Goal: Information Seeking & Learning: Learn about a topic

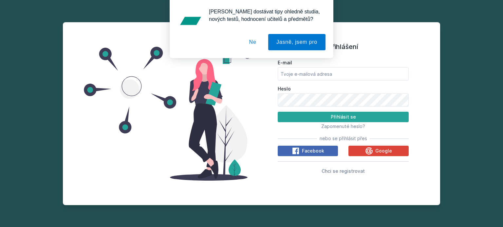
click at [255, 43] on button "Ne" at bounding box center [253, 42] width 24 height 16
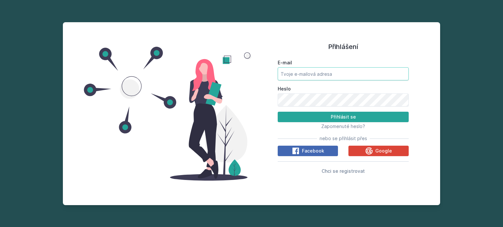
click at [300, 71] on input "E-mail" at bounding box center [343, 73] width 131 height 13
type input "yenh0@vse.cz"
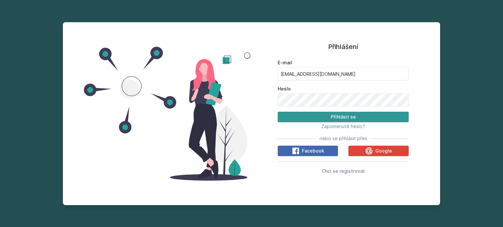
click at [324, 115] on button "Přihlásit se" at bounding box center [343, 117] width 131 height 10
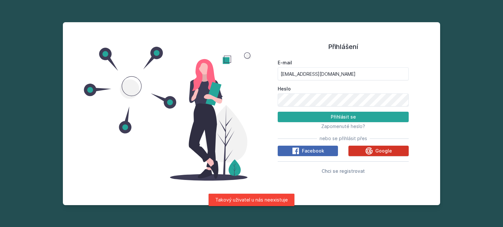
click at [353, 152] on button "Google" at bounding box center [378, 151] width 60 height 10
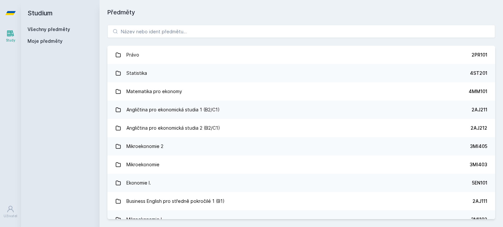
drag, startPoint x: 42, startPoint y: 43, endPoint x: 38, endPoint y: 43, distance: 3.6
click at [41, 43] on span "Moje předměty" at bounding box center [44, 41] width 35 height 7
click at [5, 36] on link "Study" at bounding box center [10, 36] width 18 height 20
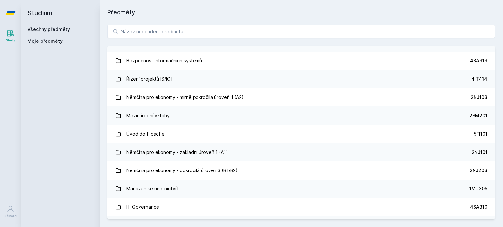
scroll to position [2025, 0]
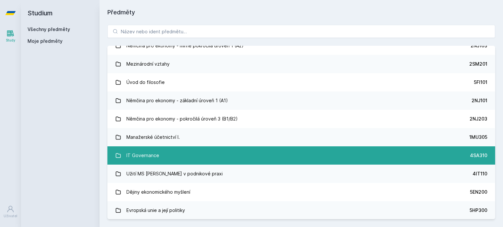
click at [152, 149] on div "IT Governance" at bounding box center [142, 155] width 33 height 13
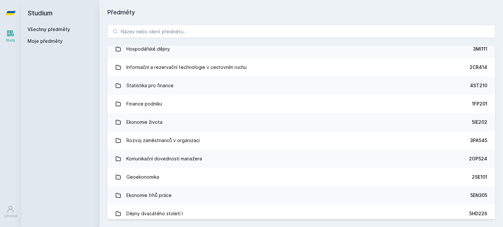
scroll to position [2888, 0]
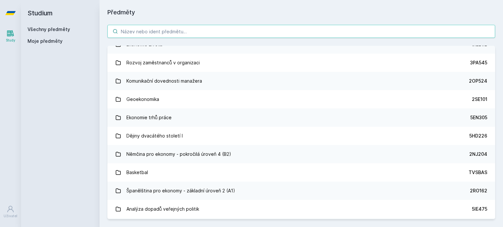
click at [211, 34] on input "search" at bounding box center [300, 31] width 387 height 13
paste input "4SA661"
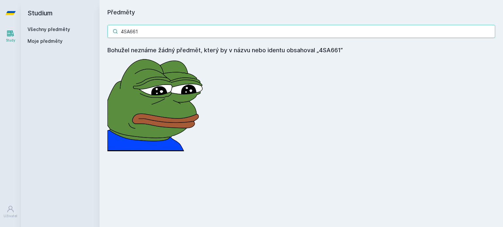
drag, startPoint x: 156, startPoint y: 27, endPoint x: 93, endPoint y: 30, distance: 63.2
click at [93, 30] on div "Studium Všechny předměty Moje předměty Předměty 4SA661 Bohužel neznáme žádný př…" at bounding box center [262, 113] width 482 height 227
paste input "555"
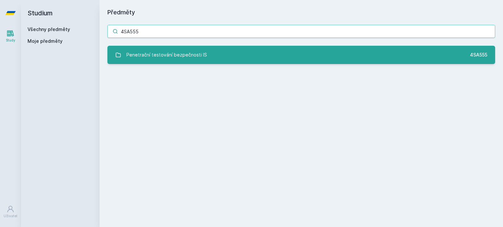
type input "4SA555"
click at [164, 54] on div "Penetrační testování bezpečnosti IS" at bounding box center [166, 54] width 81 height 13
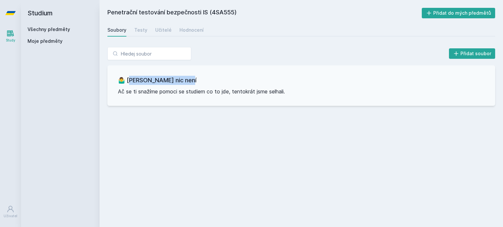
drag, startPoint x: 130, startPoint y: 82, endPoint x: 207, endPoint y: 83, distance: 77.2
click at [207, 83] on h3 "🤷‍♂️ [PERSON_NAME] nic není" at bounding box center [301, 80] width 367 height 9
drag, startPoint x: 120, startPoint y: 92, endPoint x: 286, endPoint y: 95, distance: 165.6
click at [286, 95] on div "🤷‍♂️ Tady bohužel nic není Ač se ti snažíme pomoci se studiem co to jde, tentok…" at bounding box center [300, 85] width 387 height 41
click at [286, 96] on div "🤷‍♂️ Tady bohužel nic není Ač se ti snažíme pomoci se studiem co to jde, tentok…" at bounding box center [300, 85] width 387 height 41
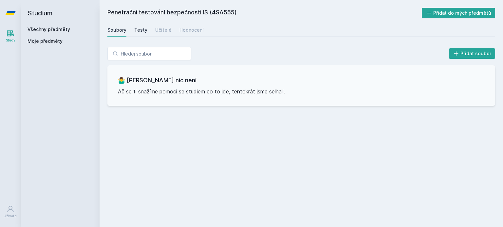
click at [144, 26] on link "Testy" at bounding box center [140, 30] width 13 height 13
click at [161, 29] on div "Učitelé" at bounding box center [163, 30] width 16 height 7
click at [189, 30] on div "Hodnocení" at bounding box center [191, 30] width 24 height 7
click at [112, 26] on link "Soubory" at bounding box center [116, 30] width 19 height 13
click at [144, 53] on input "search" at bounding box center [149, 53] width 84 height 13
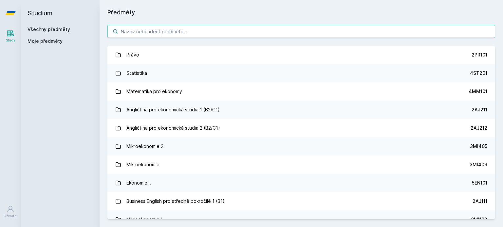
click at [133, 32] on input "search" at bounding box center [300, 31] width 387 height 13
paste input "4SA415"
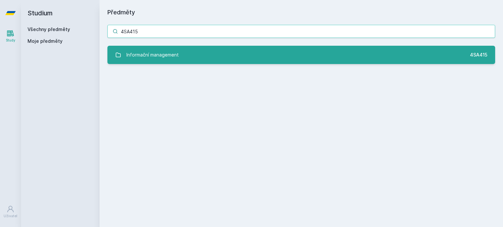
type input "4SA415"
click at [185, 57] on link "Informační management 4SA415" at bounding box center [300, 55] width 387 height 18
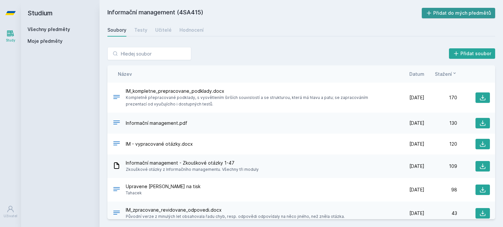
click at [441, 14] on button "Přidat do mých předmětů" at bounding box center [459, 13] width 74 height 10
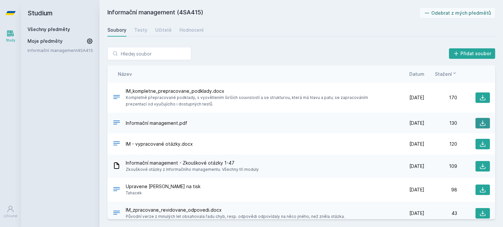
click at [482, 124] on button at bounding box center [482, 123] width 14 height 10
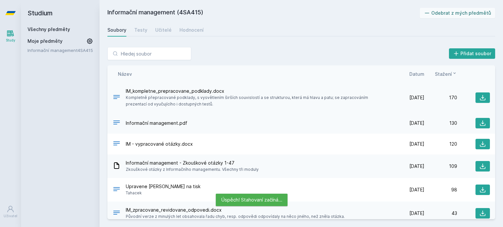
scroll to position [29, 0]
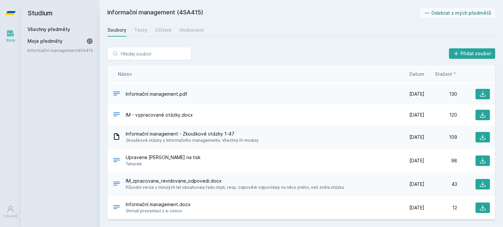
drag, startPoint x: 126, startPoint y: 139, endPoint x: 254, endPoint y: 138, distance: 128.3
click at [254, 138] on div "Informační management - Zkouškové otázky 1-47 Zkouškové otázky z Informačního m…" at bounding box center [252, 137] width 279 height 13
click at [247, 138] on span "Zkouškové otázky z Informačního managementu. Všechny tři moduly" at bounding box center [192, 140] width 133 height 7
click at [475, 138] on button at bounding box center [482, 137] width 14 height 10
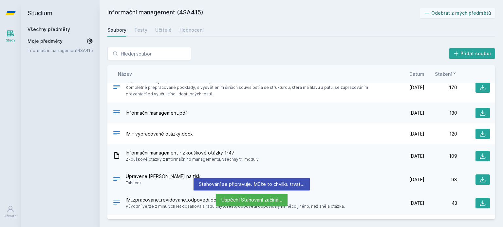
scroll to position [0, 0]
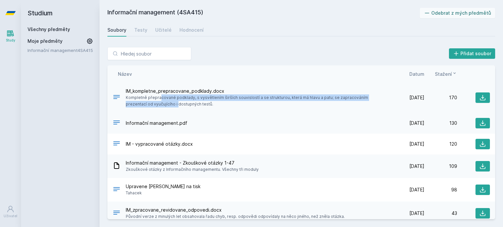
drag, startPoint x: 127, startPoint y: 97, endPoint x: 384, endPoint y: 99, distance: 256.9
click at [384, 99] on span "Kompletně přepracované podklady, s vysvětlením širších souvislostí a se struktu…" at bounding box center [257, 101] width 263 height 13
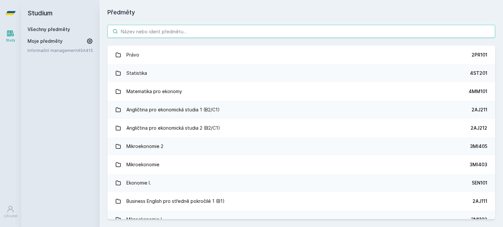
click at [154, 35] on input "search" at bounding box center [300, 31] width 387 height 13
paste input "4SA515"
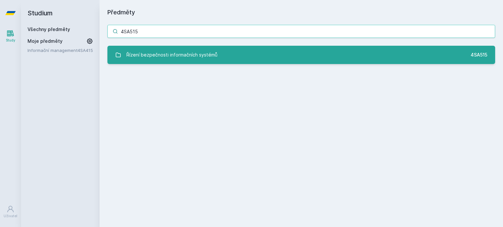
type input "4SA515"
click at [310, 53] on link "Řízení bezpečnosti informačních systémů 4SA515" at bounding box center [300, 55] width 387 height 18
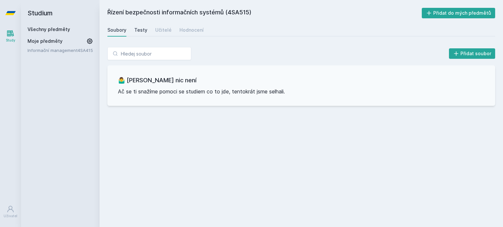
click at [141, 32] on div "Testy" at bounding box center [140, 30] width 13 height 7
click at [155, 29] on div "Učitelé" at bounding box center [163, 30] width 16 height 7
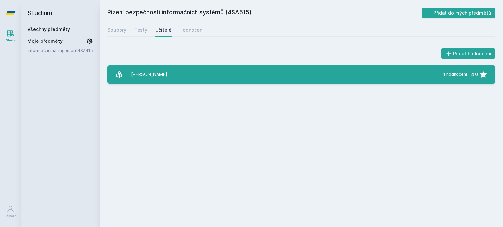
click at [142, 74] on div "[PERSON_NAME]" at bounding box center [149, 74] width 36 height 13
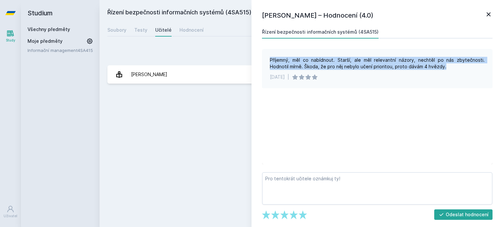
drag, startPoint x: 270, startPoint y: 59, endPoint x: 477, endPoint y: 65, distance: 207.6
click at [477, 65] on div "Příjemný, měl co nabídnout. Starší, ale měl relevantní názory, nechtěl po nás z…" at bounding box center [377, 68] width 230 height 39
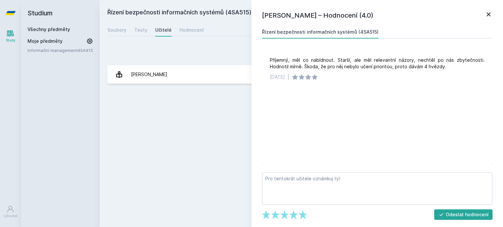
click at [168, 117] on div "Řízení bezpečnosti informačních systémů (4SA515) Přidat do mých předmětů [GEOGR…" at bounding box center [300, 114] width 387 height 212
click at [486, 14] on icon at bounding box center [488, 14] width 8 height 8
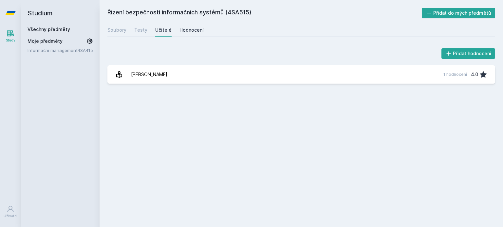
click at [186, 31] on div "Hodnocení" at bounding box center [191, 30] width 24 height 7
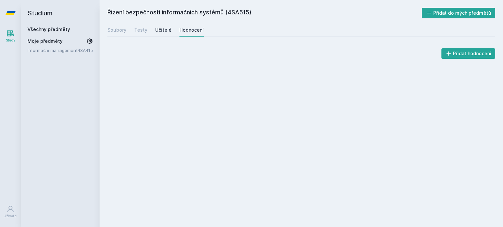
click at [164, 31] on div "Učitelé" at bounding box center [163, 30] width 16 height 7
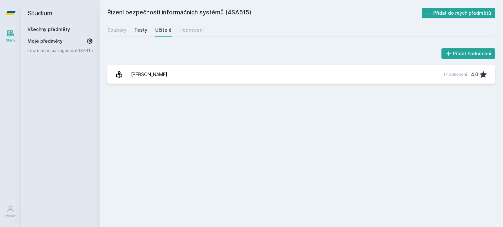
click at [144, 34] on link "Testy" at bounding box center [140, 30] width 13 height 13
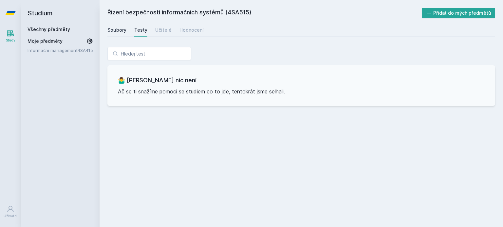
click at [122, 34] on link "Soubory" at bounding box center [116, 30] width 19 height 13
click at [145, 58] on input "search" at bounding box center [149, 53] width 84 height 13
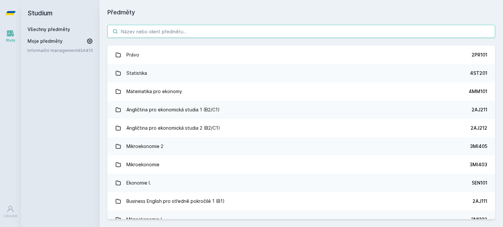
click at [135, 32] on input "search" at bounding box center [300, 31] width 387 height 13
paste input "4SA612"
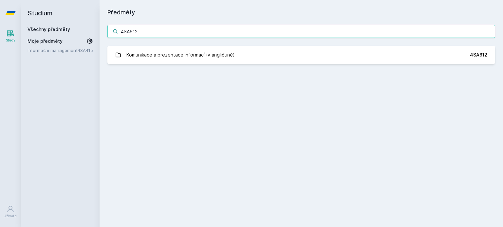
type input "4SA612"
click at [327, 45] on div "4SA612 Komunikace a prezentace informací (v angličtině) 4SA612 Jejda, něco se p…" at bounding box center [300, 44] width 403 height 55
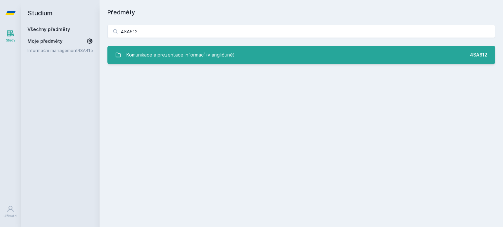
click at [325, 55] on link "Komunikace a prezentace informací (v angličtině) 4SA612" at bounding box center [300, 55] width 387 height 18
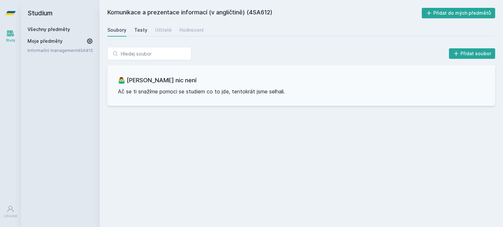
click at [143, 32] on div "Testy" at bounding box center [140, 30] width 13 height 7
click at [155, 30] on div "Učitelé" at bounding box center [163, 30] width 16 height 7
click at [190, 30] on div "Hodnocení" at bounding box center [191, 30] width 24 height 7
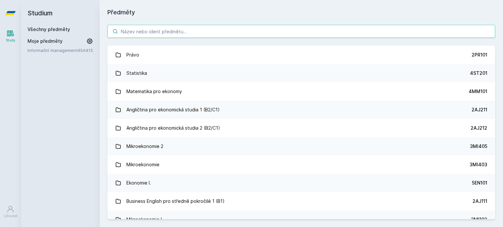
click at [124, 32] on input "search" at bounding box center [300, 31] width 387 height 13
paste input "4SA418"
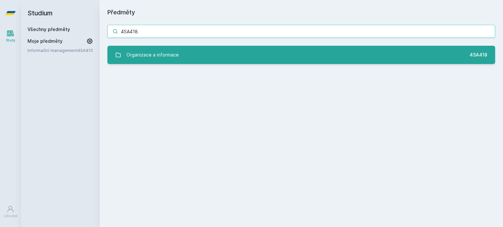
type input "4SA418"
click at [307, 61] on link "Organizace a informace 4SA418" at bounding box center [300, 55] width 387 height 18
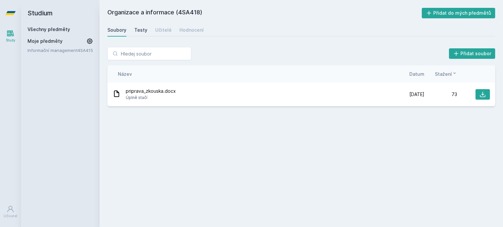
click at [141, 30] on div "Testy" at bounding box center [140, 30] width 13 height 7
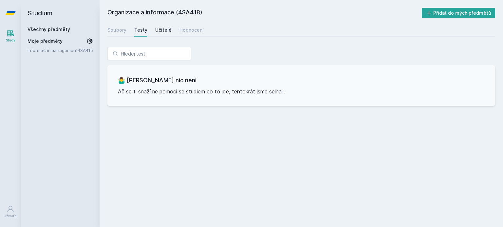
click at [164, 31] on div "Učitelé" at bounding box center [163, 30] width 16 height 7
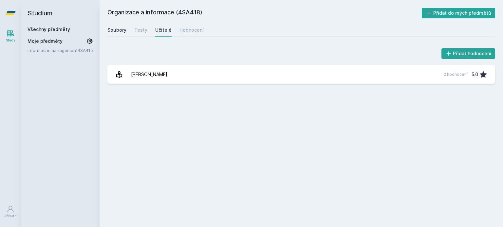
click at [114, 27] on div "Soubory" at bounding box center [116, 30] width 19 height 7
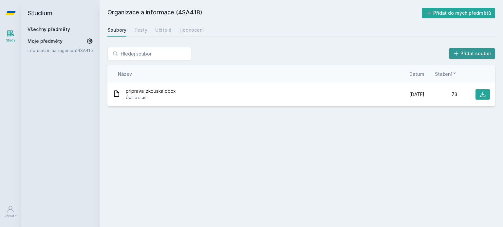
click at [463, 53] on button "Přidat soubor" at bounding box center [472, 53] width 46 height 10
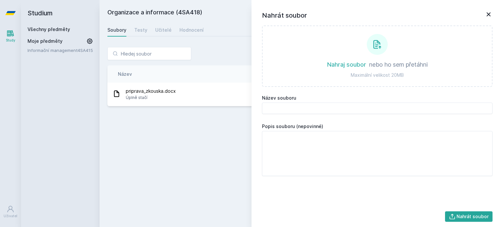
click at [205, 54] on div "Přidat soubor" at bounding box center [300, 53] width 387 height 13
click at [487, 15] on icon at bounding box center [488, 14] width 8 height 8
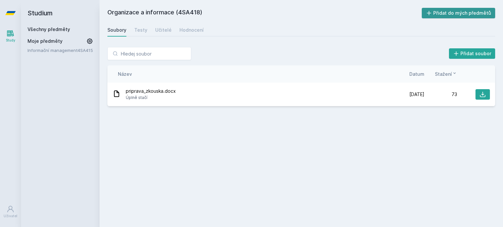
click at [454, 15] on button "Přidat do mých předmětů" at bounding box center [459, 13] width 74 height 10
click at [135, 33] on link "Testy" at bounding box center [140, 30] width 13 height 13
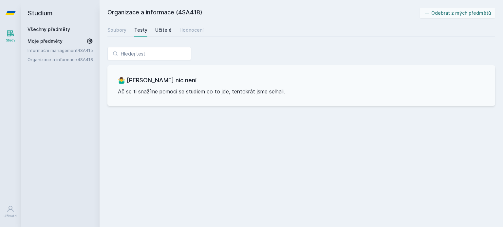
click at [162, 30] on div "Učitelé" at bounding box center [163, 30] width 16 height 7
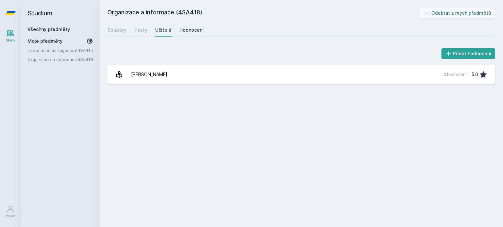
click at [185, 30] on div "Hodnocení" at bounding box center [191, 30] width 24 height 7
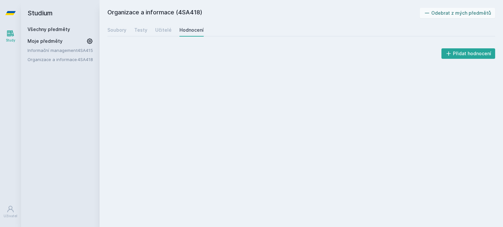
click at [152, 30] on div "Soubory Testy Učitelé Hodnocení" at bounding box center [300, 30] width 387 height 13
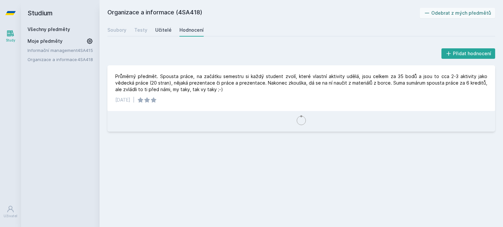
click at [155, 32] on div "Učitelé" at bounding box center [163, 30] width 16 height 7
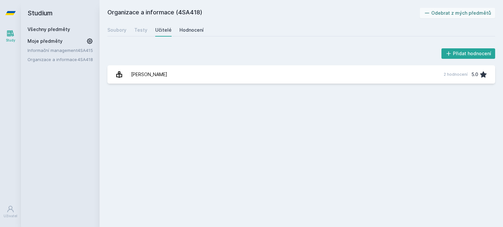
click at [196, 27] on div "Hodnocení" at bounding box center [191, 30] width 24 height 7
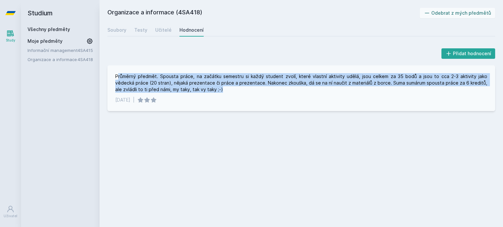
drag, startPoint x: 117, startPoint y: 76, endPoint x: 488, endPoint y: 88, distance: 371.0
click at [488, 88] on div "Průměrný předmět. Spousta práce, na začátku semestru si každý student zvolí, kt…" at bounding box center [300, 88] width 387 height 46
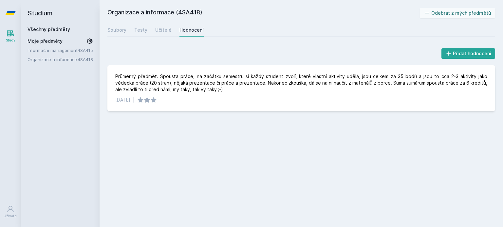
click at [429, 138] on div "Organizace a informace (4SA418) Odebrat z mých předmětů [GEOGRAPHIC_DATA] Testy…" at bounding box center [300, 114] width 387 height 212
click at [140, 32] on div "Testy" at bounding box center [140, 30] width 13 height 7
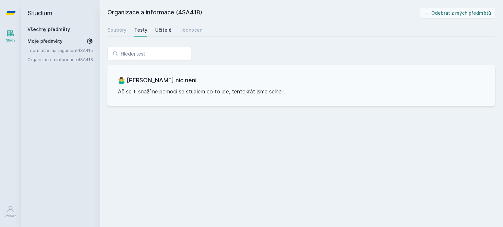
click at [165, 31] on div "Učitelé" at bounding box center [163, 30] width 16 height 7
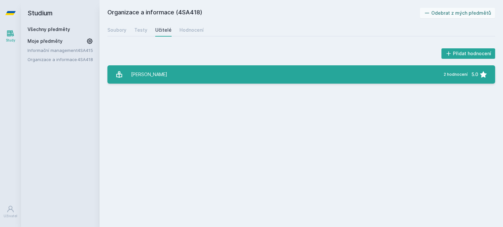
click at [150, 76] on div "[PERSON_NAME]" at bounding box center [149, 74] width 36 height 13
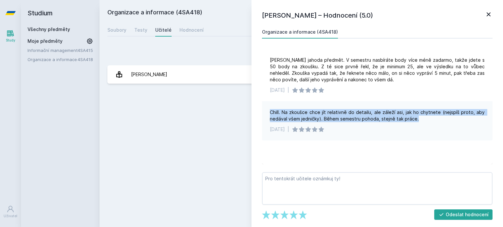
drag, startPoint x: 269, startPoint y: 110, endPoint x: 479, endPoint y: 116, distance: 209.8
click at [479, 116] on div "Chill. Na zkoušce chce jít relativně do detailu, ale záleží asi, jak ho chytnet…" at bounding box center [377, 120] width 230 height 39
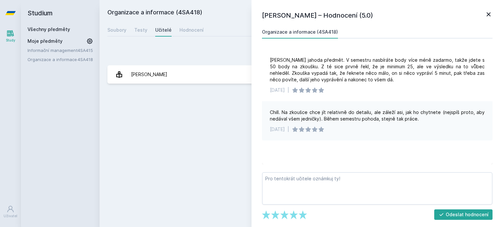
click at [135, 135] on div "Organizace a informace (4SA418) Odebrat z mých předmětů [GEOGRAPHIC_DATA] Testy…" at bounding box center [300, 114] width 387 height 212
click at [116, 114] on div "Organizace a informace (4SA418) Odebrat z mých předmětů [GEOGRAPHIC_DATA] Testy…" at bounding box center [300, 114] width 387 height 212
click at [490, 16] on icon at bounding box center [488, 14] width 8 height 8
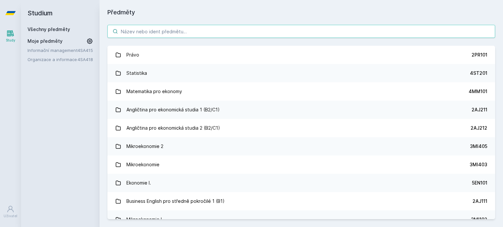
click at [155, 31] on input "search" at bounding box center [300, 31] width 387 height 13
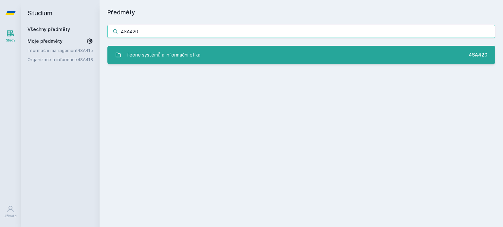
type input "4SA420"
click at [204, 59] on link "Teorie systémů a informační etika 4SA420" at bounding box center [300, 55] width 387 height 18
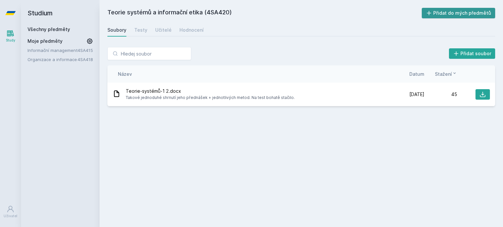
click at [433, 9] on button "Přidat do mých předmětů" at bounding box center [459, 13] width 74 height 10
click at [133, 30] on div "Soubory Testy Učitelé Hodnocení" at bounding box center [300, 30] width 387 height 13
click at [137, 30] on div "Testy" at bounding box center [140, 30] width 13 height 7
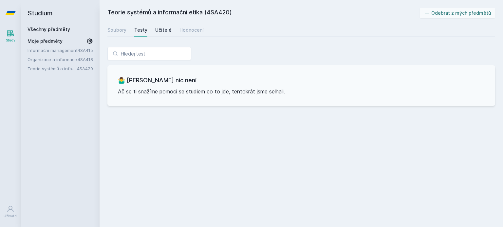
click at [167, 29] on div "Učitelé" at bounding box center [163, 30] width 16 height 7
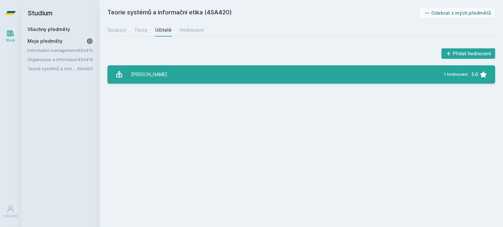
click at [165, 82] on link "[PERSON_NAME] 1 hodnocení 5.0" at bounding box center [300, 74] width 387 height 18
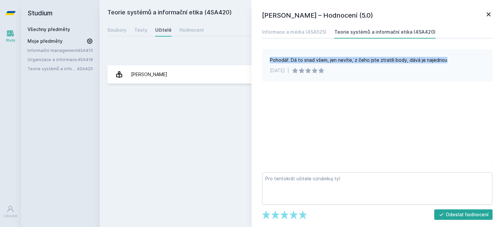
drag, startPoint x: 269, startPoint y: 59, endPoint x: 445, endPoint y: 56, distance: 176.4
click at [445, 56] on div "Pohodář. Dá to snad všem, jen nevíte, z čeho jste ztratili body, dává je najedn…" at bounding box center [377, 65] width 230 height 33
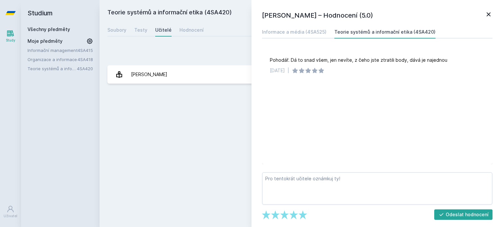
click at [203, 123] on div "Teorie systémů a informační etika (4SA420) Odebrat z mých předmětů [GEOGRAPHIC_…" at bounding box center [300, 114] width 387 height 212
click at [493, 17] on div "[PERSON_NAME] – Hodnocení (5.0) Informace a média (4SA525) Teorie systémů a inf…" at bounding box center [376, 113] width 251 height 227
click at [495, 10] on div "[PERSON_NAME] – Hodnocení (5.0) Informace a média (4SA525) Teorie systémů a inf…" at bounding box center [376, 113] width 251 height 227
click at [489, 15] on icon at bounding box center [488, 14] width 4 height 4
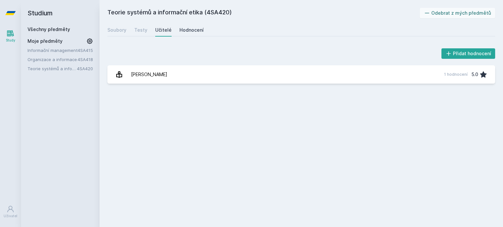
click at [187, 29] on div "Hodnocení" at bounding box center [191, 30] width 24 height 7
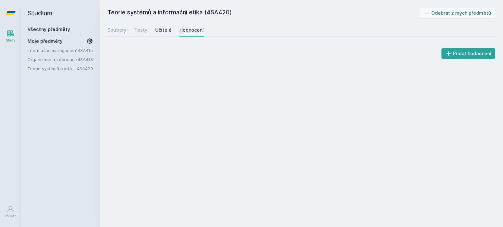
click at [160, 34] on link "Učitelé" at bounding box center [163, 30] width 16 height 13
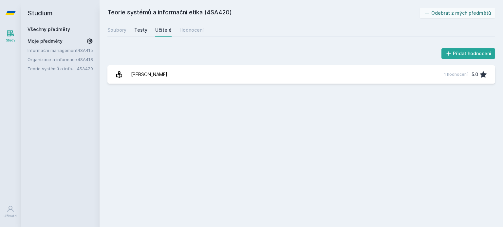
click at [143, 35] on link "Testy" at bounding box center [140, 30] width 13 height 13
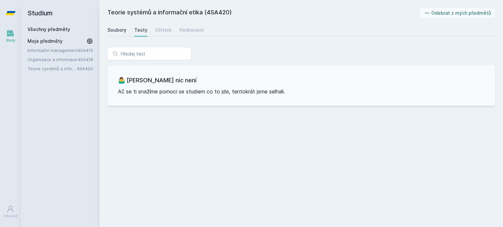
click at [123, 34] on link "Soubory" at bounding box center [116, 30] width 19 height 13
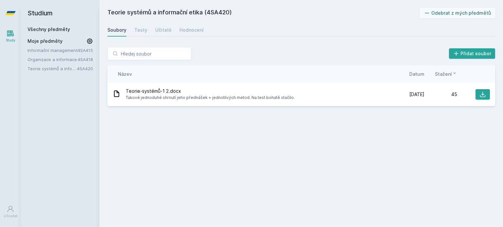
drag, startPoint x: 126, startPoint y: 96, endPoint x: 280, endPoint y: 106, distance: 154.5
click at [286, 98] on span "Takové jednoduhé shrnutí jeho přednášek + jednotlivých metod. Na test bohatě st…" at bounding box center [210, 98] width 169 height 7
click at [277, 114] on div "Teorie systémů a informační etika (4SA420) Odebrat z mých předmětů [GEOGRAPHIC_…" at bounding box center [300, 114] width 387 height 212
drag, startPoint x: 228, startPoint y: 10, endPoint x: 205, endPoint y: 15, distance: 23.4
click at [206, 15] on h2 "Teorie systémů a informační etika (4SA420)" at bounding box center [263, 13] width 312 height 10
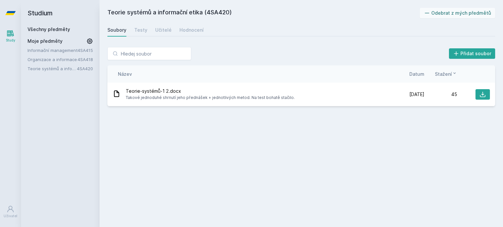
copy h2 "4SA420"
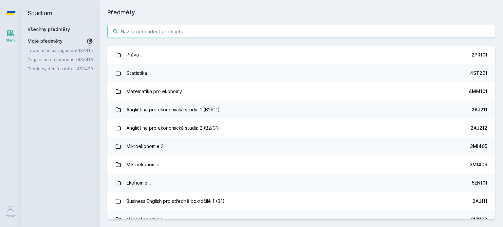
click at [139, 31] on input "search" at bounding box center [300, 31] width 387 height 13
paste input "4SA420"
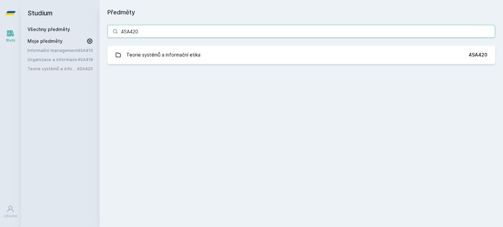
drag, startPoint x: 138, startPoint y: 30, endPoint x: 132, endPoint y: 31, distance: 6.6
click at [132, 31] on input "4SA420" at bounding box center [300, 31] width 387 height 13
drag, startPoint x: 148, startPoint y: 31, endPoint x: 129, endPoint y: 33, distance: 18.8
click at [129, 33] on input "4SA440" at bounding box center [300, 31] width 387 height 13
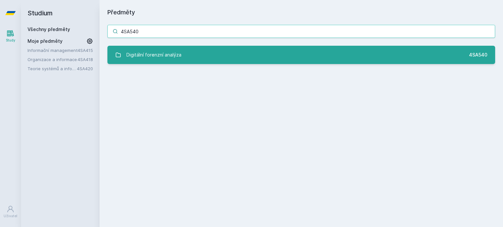
type input "4SA540"
click at [147, 52] on div "Digitální forenzní analýza" at bounding box center [153, 54] width 55 height 13
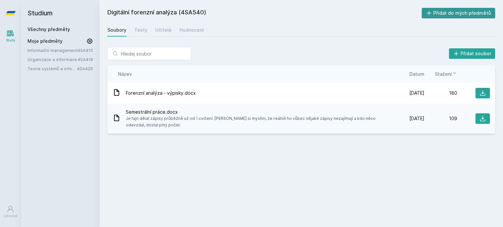
drag, startPoint x: 479, startPoint y: 10, endPoint x: 457, endPoint y: 13, distance: 22.8
click at [479, 9] on button "Přidat do mých předmětů" at bounding box center [459, 13] width 74 height 10
click at [140, 31] on div "Testy" at bounding box center [140, 30] width 13 height 7
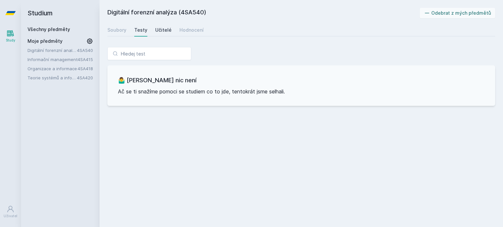
click at [168, 31] on div "Učitelé" at bounding box center [163, 30] width 16 height 7
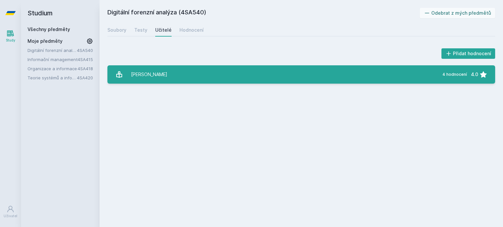
click at [176, 74] on link "[PERSON_NAME] 4 hodnocení 4.0" at bounding box center [300, 74] width 387 height 18
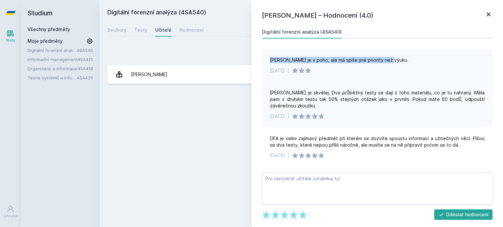
drag, startPoint x: 270, startPoint y: 61, endPoint x: 407, endPoint y: 51, distance: 138.2
click at [407, 51] on div "[PERSON_NAME] je v poho, ale má spíše jiné priority než výuku. [DATE] |" at bounding box center [377, 65] width 230 height 33
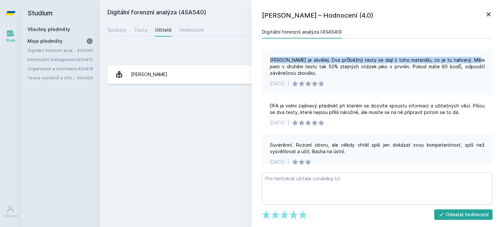
drag, startPoint x: 274, startPoint y: 61, endPoint x: 472, endPoint y: 57, distance: 198.0
click at [472, 57] on div "[PERSON_NAME] je skvělej. Dva průběžný testy se dají z toho materiálu, co je tu…" at bounding box center [377, 67] width 215 height 20
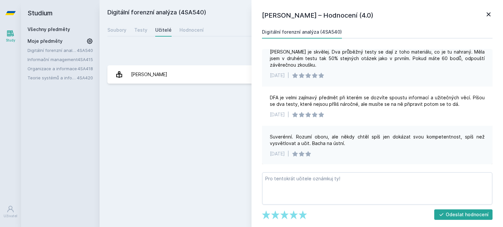
click at [185, 127] on div "Digitální forenzní analýza (4SA540) Odebrat z mých předmětů [GEOGRAPHIC_DATA] T…" at bounding box center [300, 114] width 387 height 212
click at [487, 9] on div "[PERSON_NAME] – Hodnocení (4.0) Digitální forenzní analýza (4SA540) [PERSON_NAM…" at bounding box center [376, 113] width 251 height 227
click at [488, 14] on icon at bounding box center [488, 14] width 8 height 8
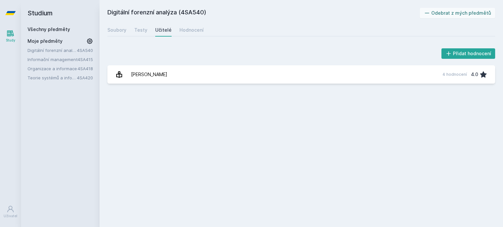
click at [79, 28] on div "Všechny předměty" at bounding box center [59, 29] width 65 height 7
click at [61, 30] on link "Všechny předměty" at bounding box center [48, 30] width 43 height 6
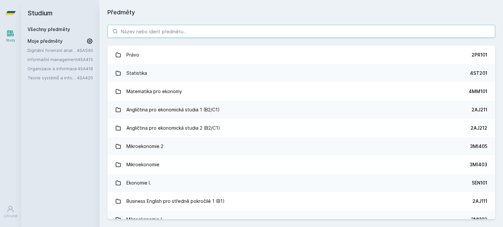
click at [145, 29] on input "search" at bounding box center [300, 31] width 387 height 13
paste input "4SA420"
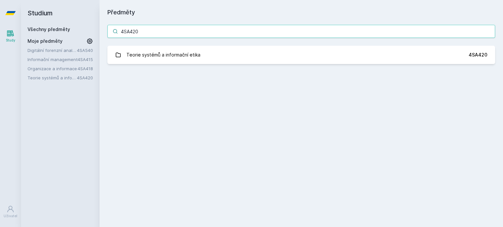
click at [134, 31] on input "4SA420" at bounding box center [300, 31] width 387 height 13
click at [141, 31] on input "4SA042" at bounding box center [300, 31] width 387 height 13
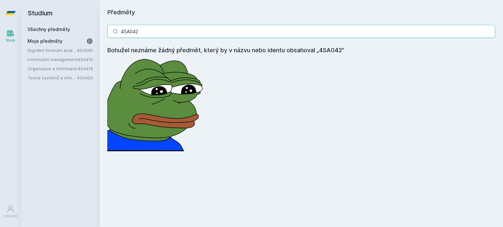
drag, startPoint x: 140, startPoint y: 31, endPoint x: 129, endPoint y: 32, distance: 10.5
click at [130, 32] on input "4SA042" at bounding box center [300, 31] width 387 height 13
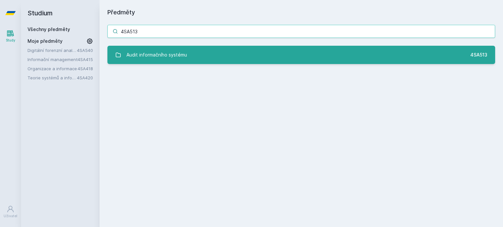
type input "4SA513"
click at [135, 58] on div "Audit informačního systému" at bounding box center [156, 54] width 61 height 13
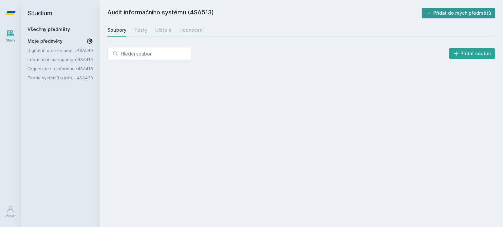
click at [438, 11] on button "Přidat do mých předmětů" at bounding box center [459, 13] width 74 height 10
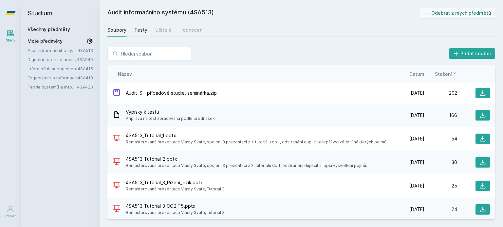
click at [141, 29] on div "Testy" at bounding box center [140, 30] width 13 height 7
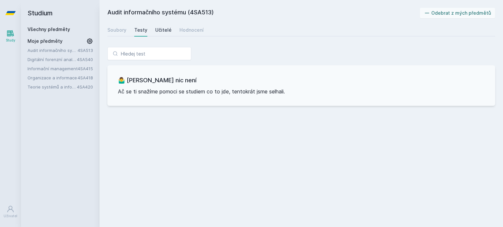
click at [159, 31] on div "Učitelé" at bounding box center [163, 30] width 16 height 7
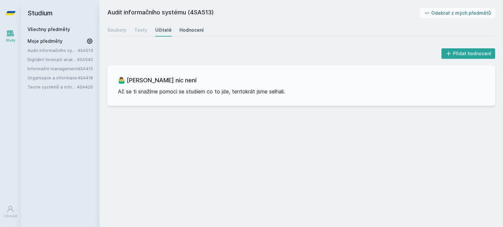
click at [181, 27] on div "Hodnocení" at bounding box center [191, 30] width 24 height 7
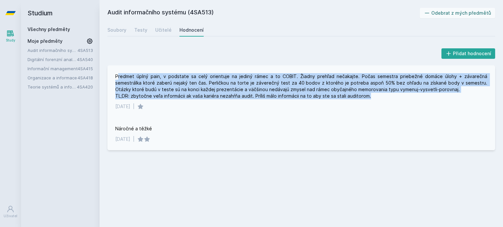
drag, startPoint x: 117, startPoint y: 76, endPoint x: 370, endPoint y: 95, distance: 254.7
click at [370, 95] on div "Predmet úplný pain, v podstate sa celý orientuje na jediný rámec a to COBIT. Ži…" at bounding box center [301, 86] width 372 height 26
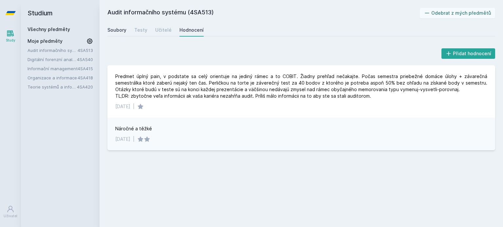
click at [113, 34] on link "Soubory" at bounding box center [116, 30] width 19 height 13
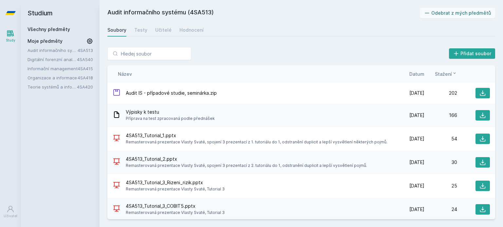
click at [55, 28] on link "Všechny předměty" at bounding box center [48, 30] width 43 height 6
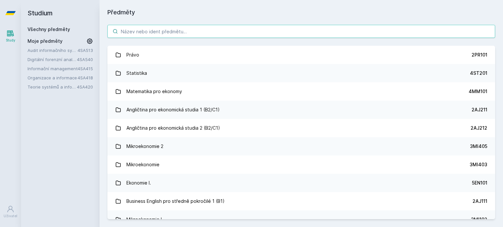
click at [152, 33] on input "search" at bounding box center [300, 31] width 387 height 13
paste input "4SA420"
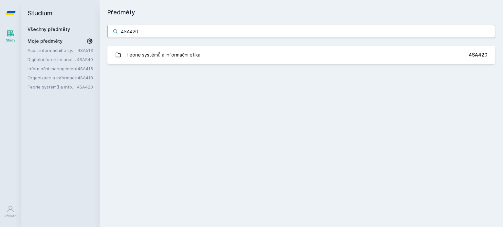
drag, startPoint x: 138, startPoint y: 30, endPoint x: 130, endPoint y: 30, distance: 7.5
click at [130, 30] on input "4SA420" at bounding box center [300, 31] width 387 height 13
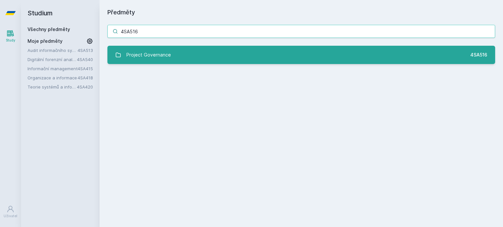
type input "4SA516"
click at [156, 61] on div "Project Governance" at bounding box center [148, 54] width 45 height 13
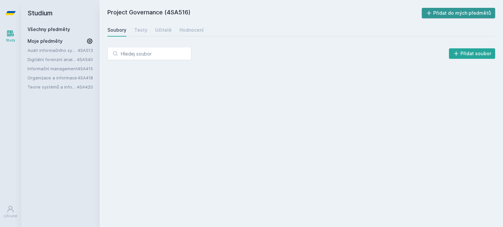
click at [470, 12] on button "Přidat do mých předmětů" at bounding box center [459, 13] width 74 height 10
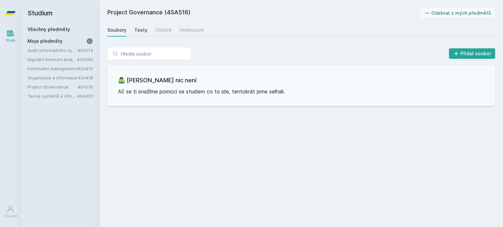
click at [142, 30] on div "Testy" at bounding box center [140, 30] width 13 height 7
click at [158, 30] on div "Učitelé" at bounding box center [163, 30] width 16 height 7
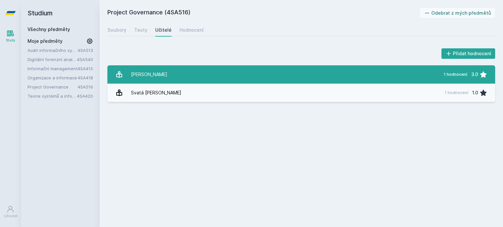
click at [160, 71] on link "[PERSON_NAME] 1 hodnocení 3.0" at bounding box center [300, 74] width 387 height 18
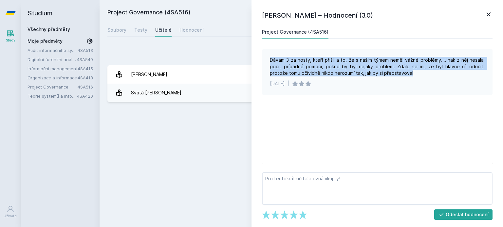
drag, startPoint x: 271, startPoint y: 59, endPoint x: 485, endPoint y: 71, distance: 214.1
click at [485, 71] on div "Dávám 3 za hosty, kteří přišli a to, že s naším týmem neměl vážné problémy. Jin…" at bounding box center [377, 72] width 230 height 46
click at [486, 13] on icon at bounding box center [488, 14] width 8 height 8
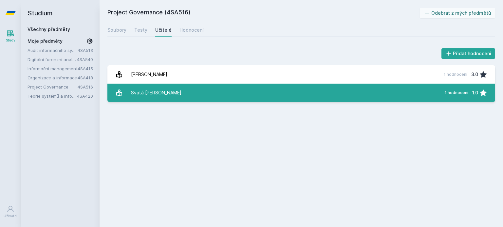
click at [144, 93] on div "Svatá [PERSON_NAME]" at bounding box center [156, 92] width 50 height 13
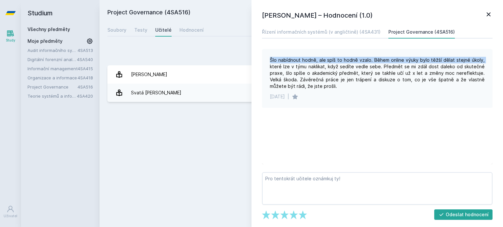
drag, startPoint x: 270, startPoint y: 59, endPoint x: 486, endPoint y: 59, distance: 215.7
click at [486, 59] on div "Šlo nabídnout hodně, ale spíš to hodně vzalo. Během online výuky bylo těžší děl…" at bounding box center [377, 78] width 230 height 59
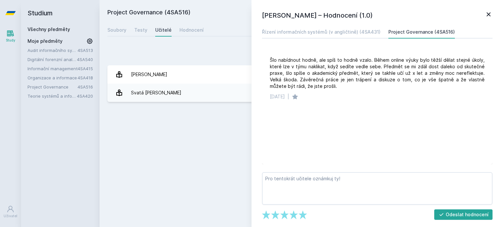
click at [485, 22] on div "[PERSON_NAME] – Hodnocení (1.0) Řízení informačních systémů (v angličtině) (4SA…" at bounding box center [376, 113] width 251 height 227
click at [480, 17] on h1 "[PERSON_NAME] – Hodnocení (1.0)" at bounding box center [373, 15] width 223 height 10
click at [486, 14] on icon at bounding box center [488, 14] width 8 height 8
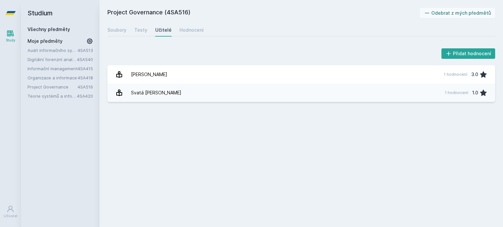
click at [30, 29] on link "Všechny předměty" at bounding box center [48, 30] width 43 height 6
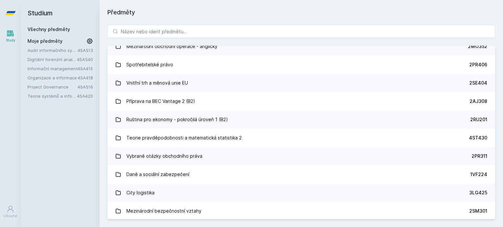
scroll to position [5488, 0]
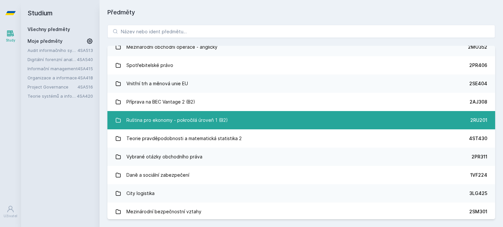
click at [134, 122] on div "Ruština pro ekonomy - pokročilá úroveň 1 (B2)" at bounding box center [176, 120] width 101 height 13
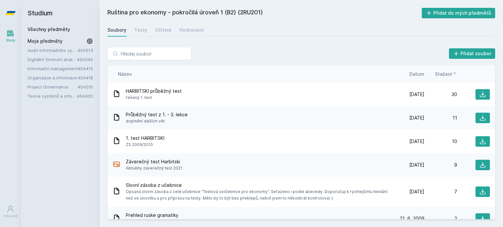
click at [175, 28] on div "Soubory Testy Učitelé Hodnocení" at bounding box center [300, 30] width 387 height 13
click at [168, 29] on div "Učitelé" at bounding box center [163, 30] width 16 height 7
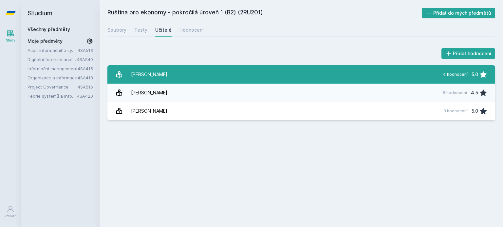
click at [161, 77] on link "[PERSON_NAME] 4 hodnocení 5.0" at bounding box center [300, 74] width 387 height 18
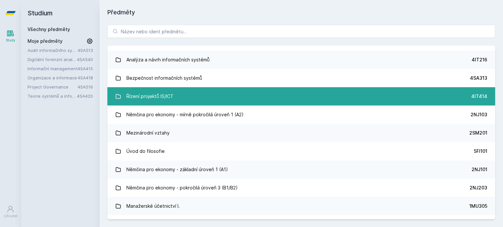
scroll to position [1966, 0]
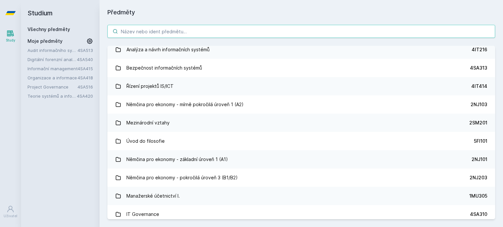
click at [168, 28] on input "search" at bounding box center [300, 31] width 387 height 13
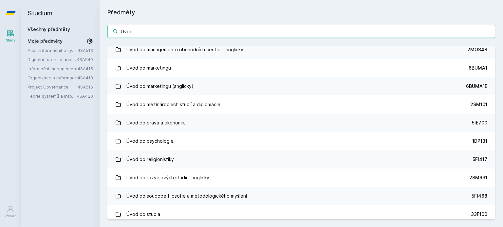
scroll to position [1109, 0]
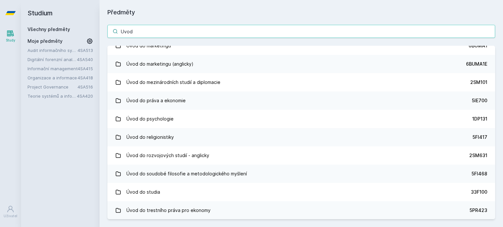
click at [161, 29] on input "Uvod" at bounding box center [300, 31] width 387 height 13
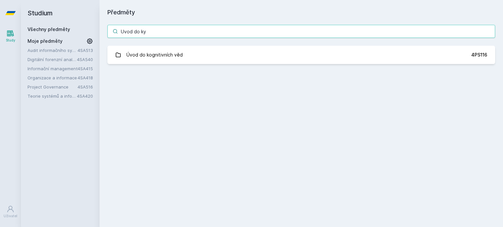
scroll to position [0, 0]
type input "Uvod do k"
click at [53, 30] on link "Všechny předměty" at bounding box center [48, 30] width 43 height 6
click at [55, 30] on link "Všechny předměty" at bounding box center [48, 30] width 43 height 6
click at [54, 30] on link "Všechny předměty" at bounding box center [48, 30] width 43 height 6
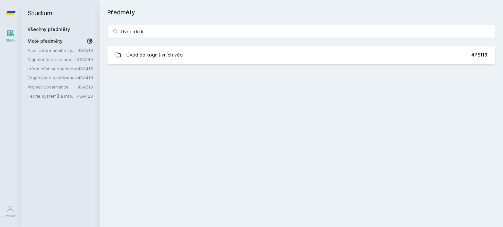
click at [54, 30] on link "Všechny předměty" at bounding box center [48, 30] width 43 height 6
drag, startPoint x: 386, startPoint y: 26, endPoint x: 119, endPoint y: 42, distance: 267.5
click at [120, 42] on div "Uvod do k Úvod do kognitivních věd 4PS116 Jejda, něco se pokazilo." at bounding box center [300, 44] width 403 height 55
